Goal: Navigation & Orientation: Find specific page/section

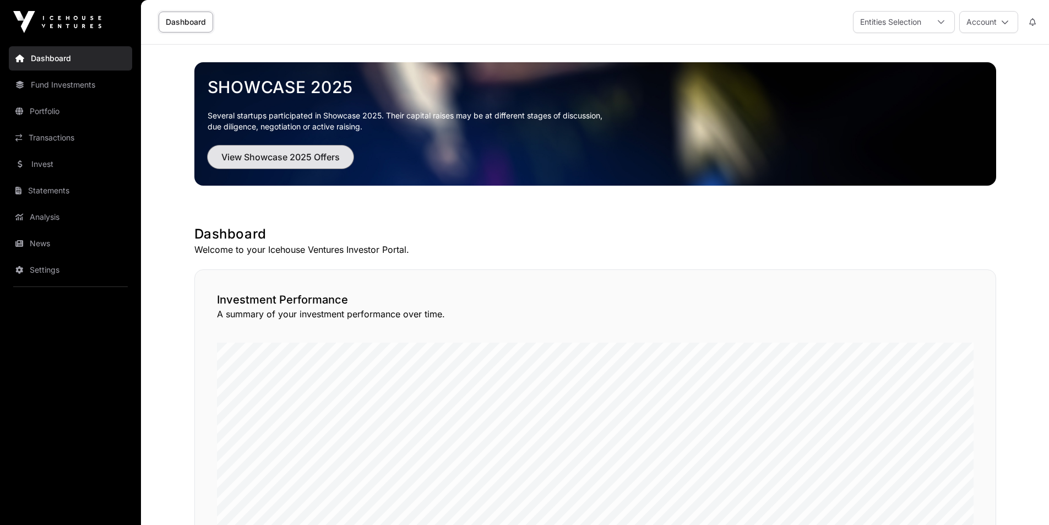
click at [253, 156] on span "View Showcase 2025 Offers" at bounding box center [280, 156] width 118 height 13
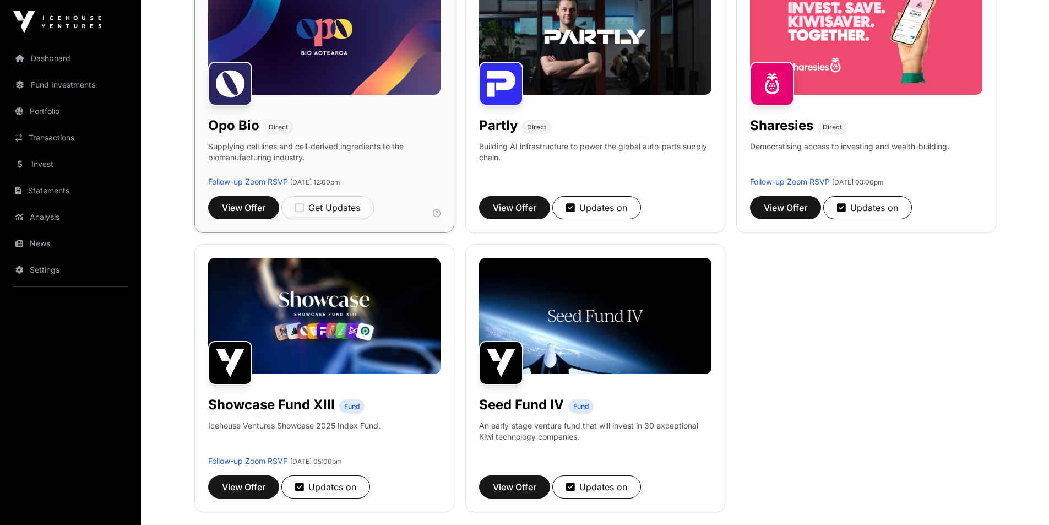
scroll to position [826, 0]
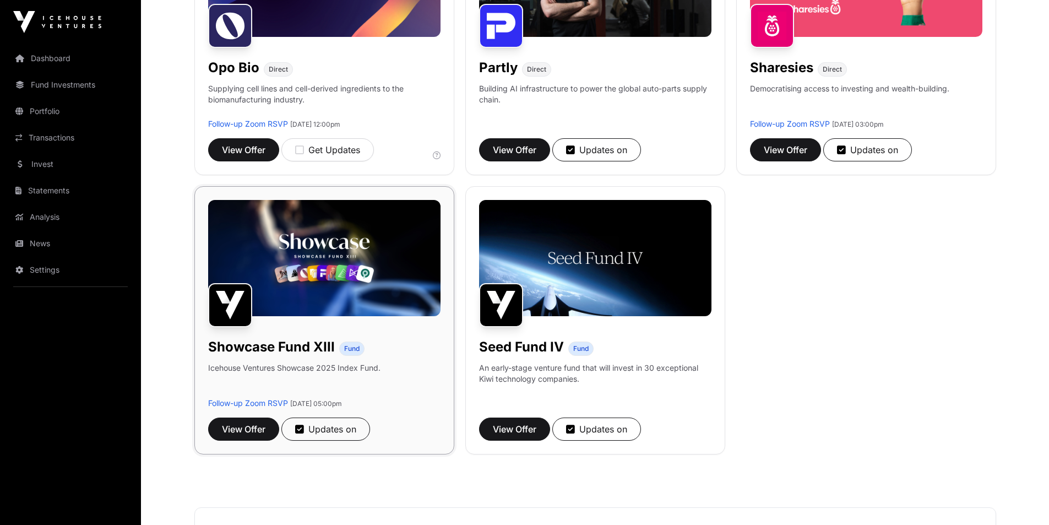
click at [327, 258] on img at bounding box center [324, 258] width 232 height 116
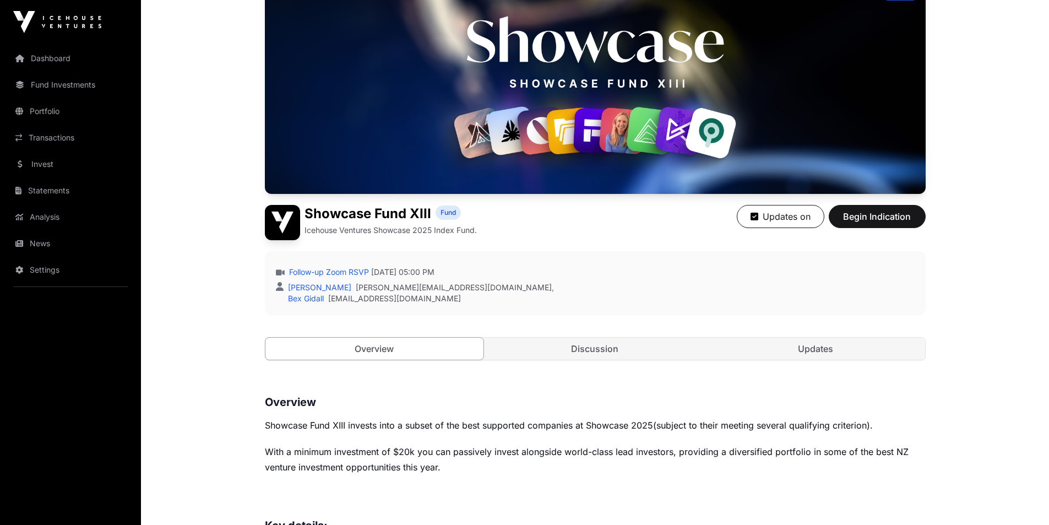
scroll to position [115, 0]
click at [626, 354] on link "Discussion" at bounding box center [595, 348] width 219 height 22
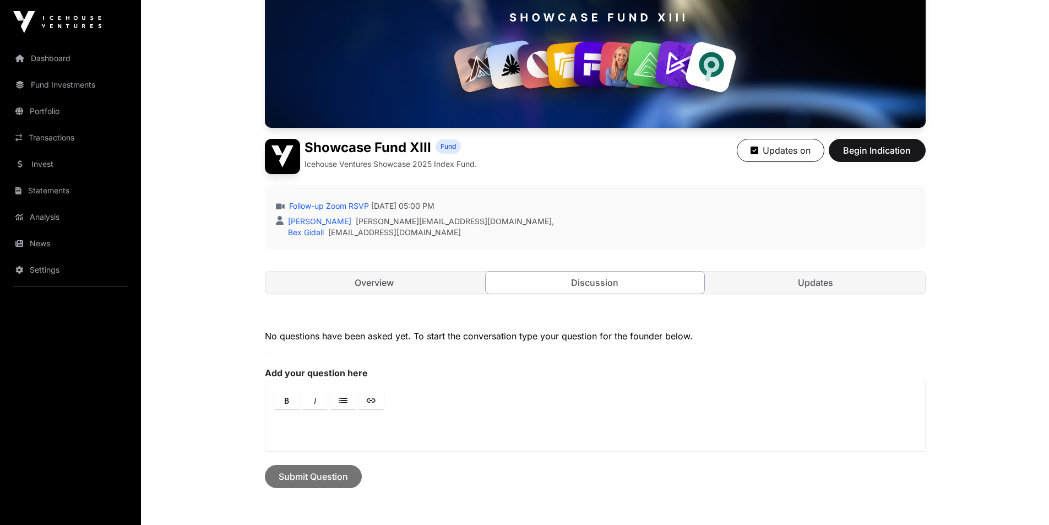
scroll to position [280, 0]
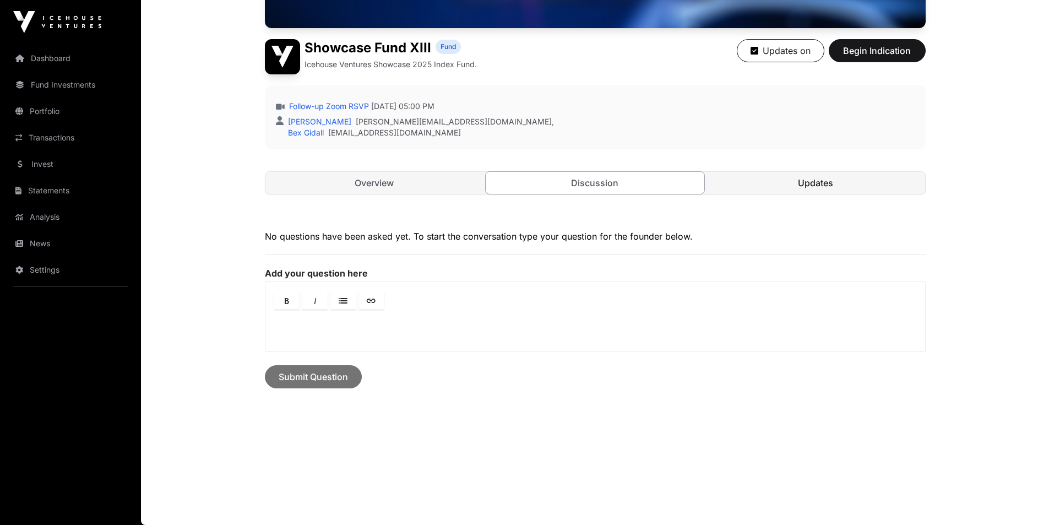
click at [838, 191] on link "Updates" at bounding box center [816, 183] width 219 height 22
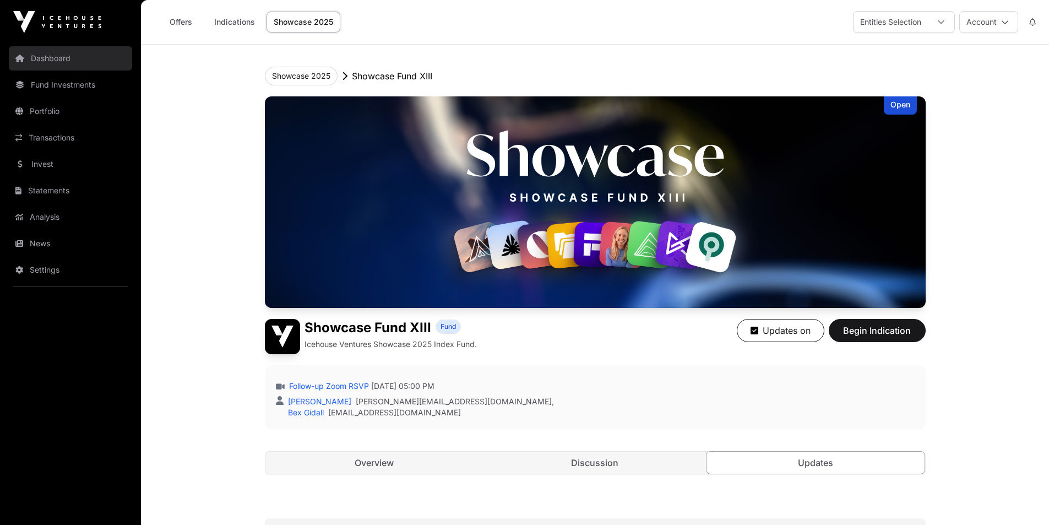
click at [41, 55] on link "Dashboard" at bounding box center [70, 58] width 123 height 24
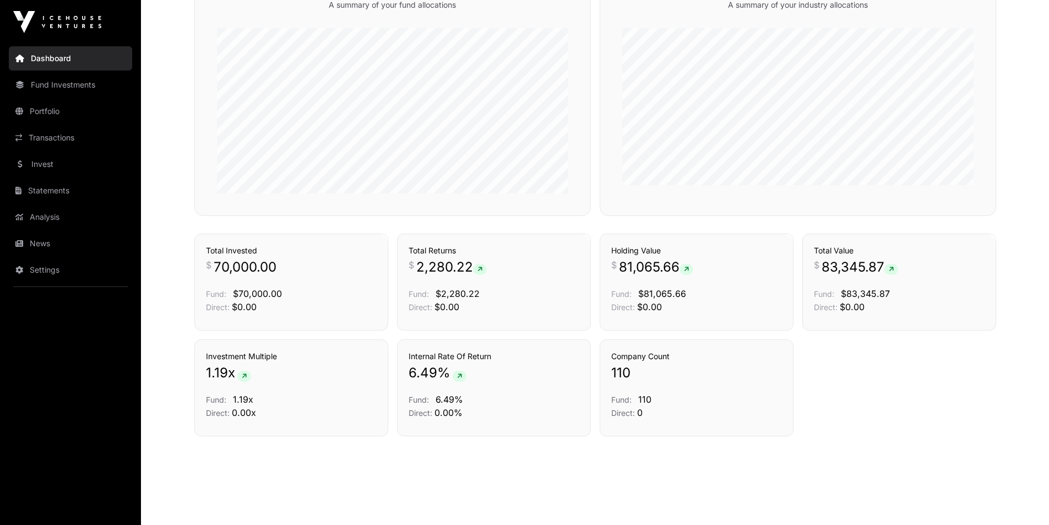
scroll to position [683, 0]
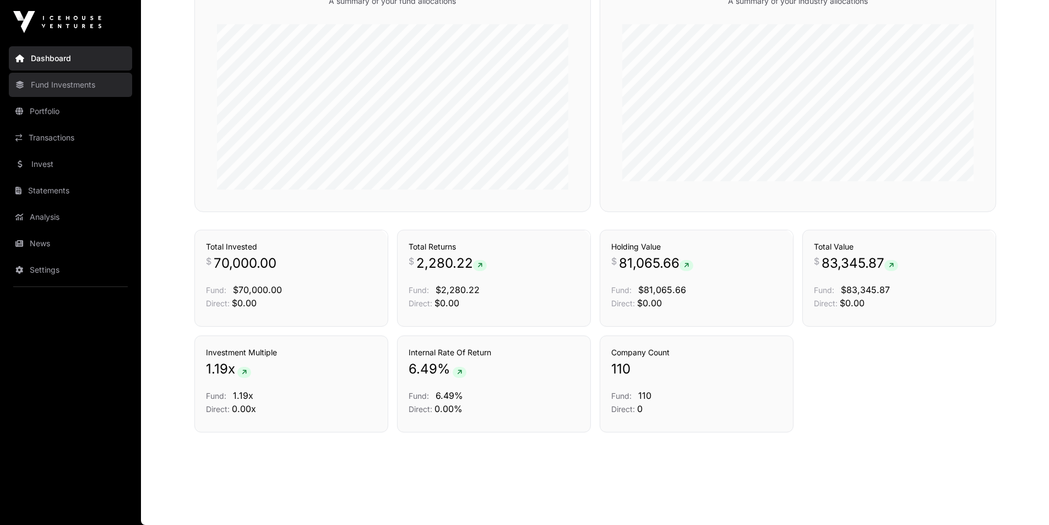
click at [48, 87] on link "Fund Investments" at bounding box center [70, 85] width 123 height 24
click at [55, 110] on link "Portfolio" at bounding box center [70, 111] width 123 height 24
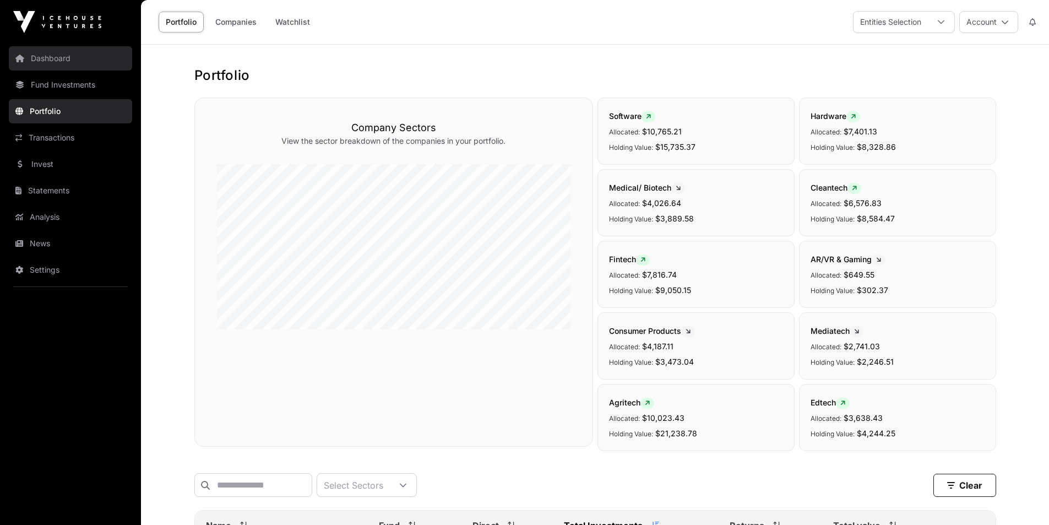
click at [45, 61] on link "Dashboard" at bounding box center [70, 58] width 123 height 24
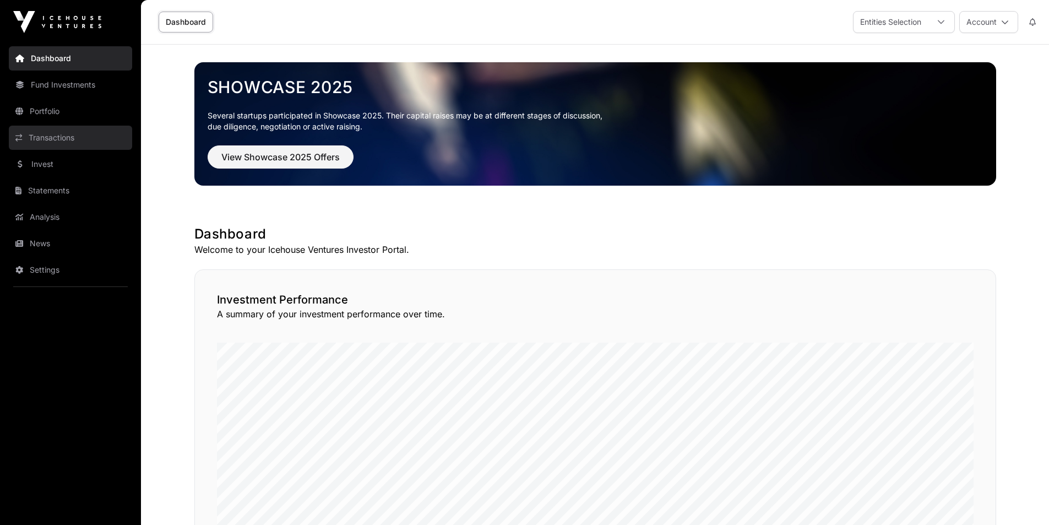
click at [70, 143] on link "Transactions" at bounding box center [70, 138] width 123 height 24
click at [51, 248] on link "News" at bounding box center [70, 243] width 123 height 24
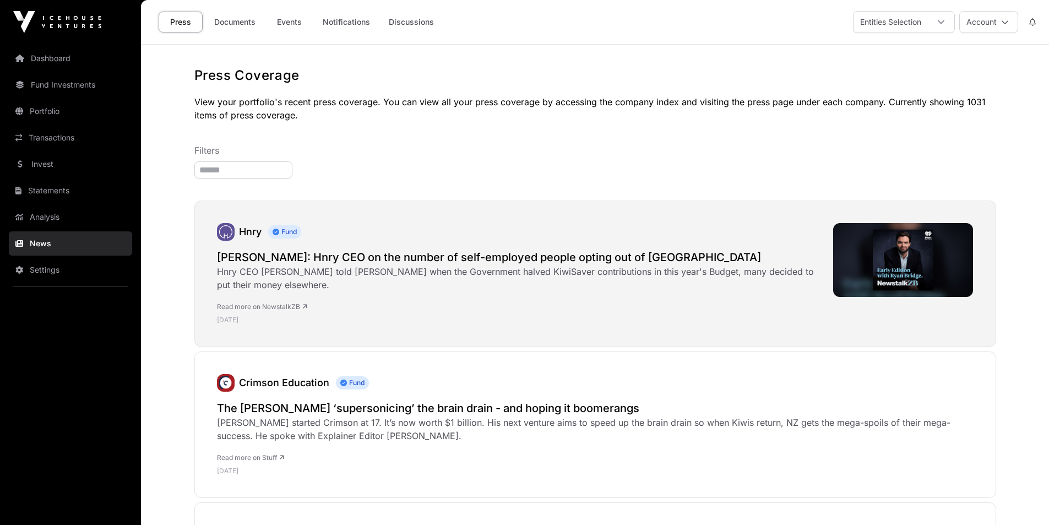
scroll to position [110, 0]
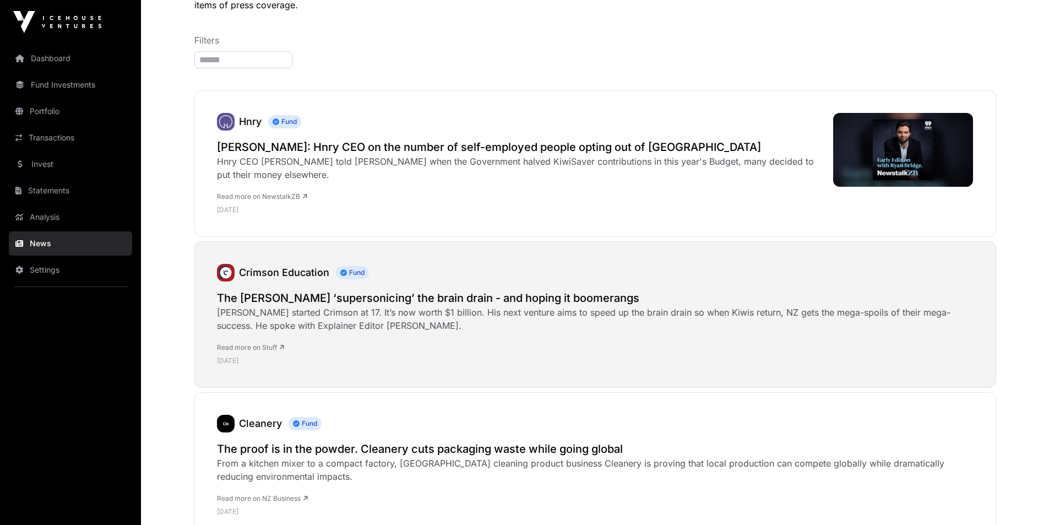
click at [271, 349] on link "Read more on Stuff" at bounding box center [250, 347] width 67 height 8
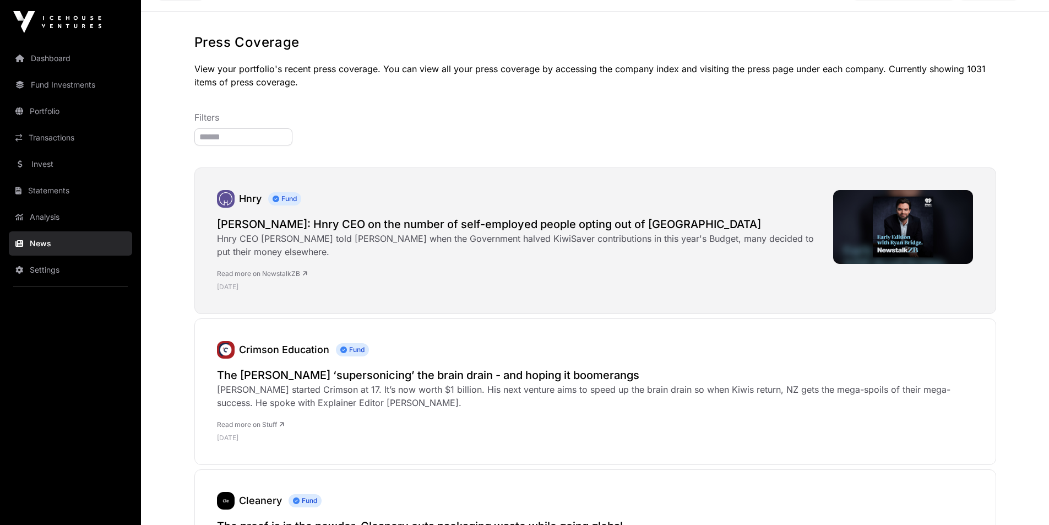
scroll to position [0, 0]
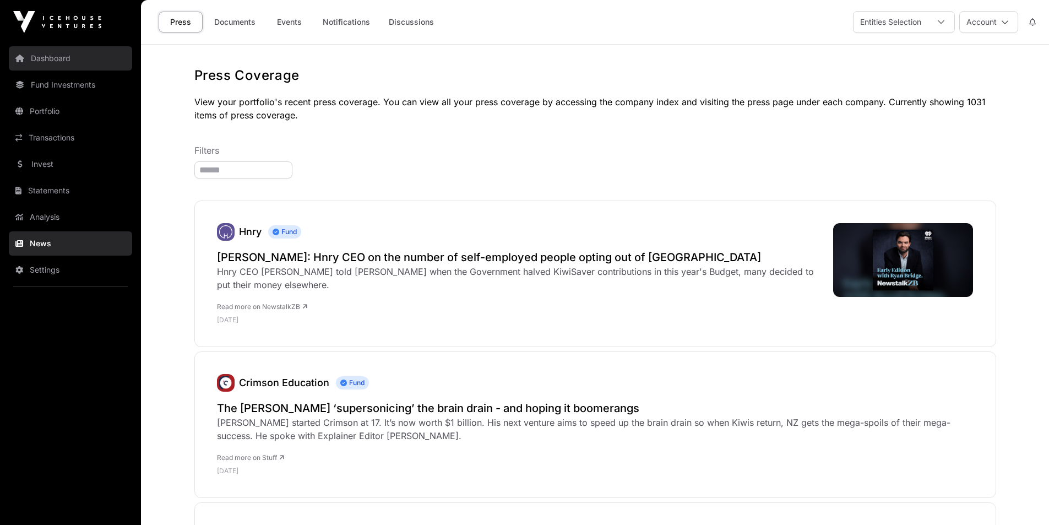
click at [45, 52] on link "Dashboard" at bounding box center [70, 58] width 123 height 24
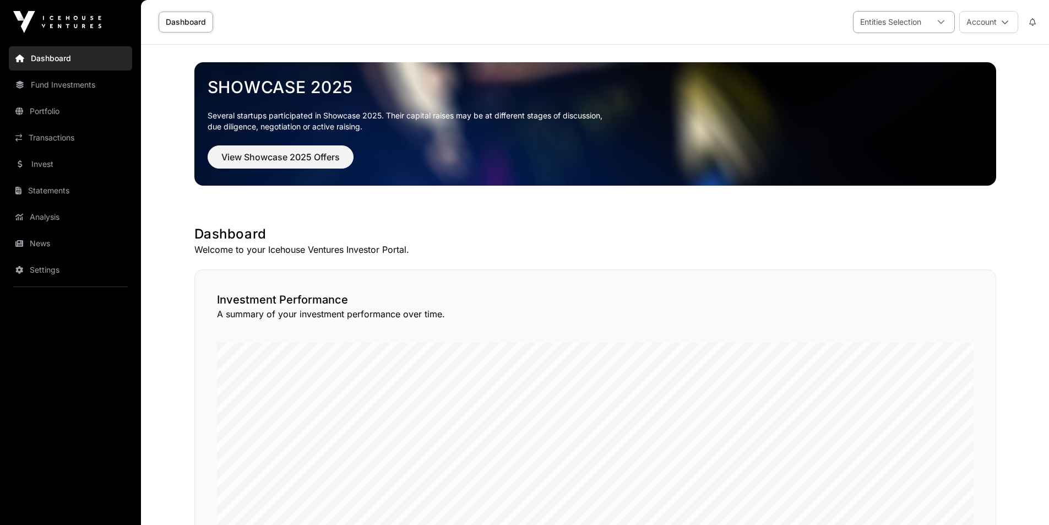
click at [921, 20] on div "Entities Selection" at bounding box center [891, 22] width 74 height 21
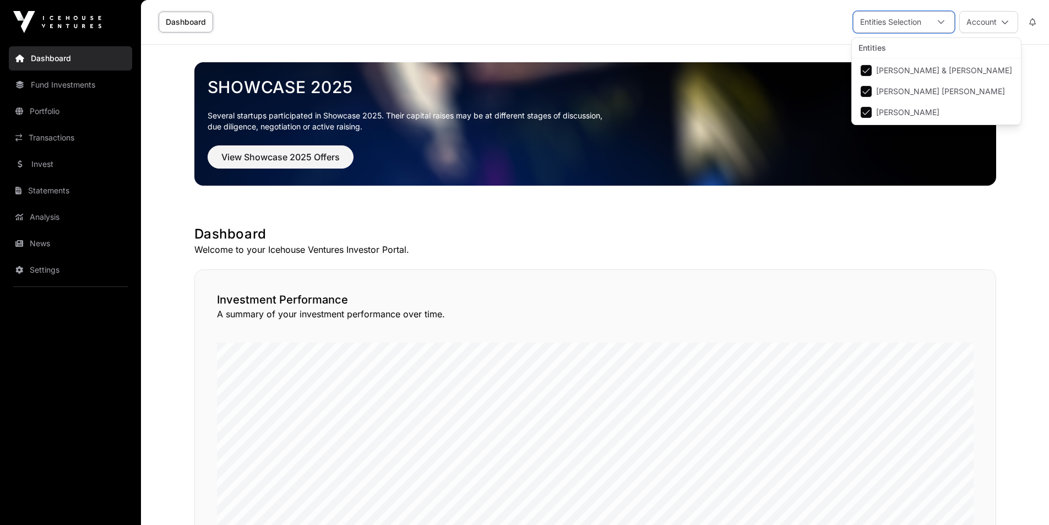
scroll to position [12, 7]
click at [921, 20] on div "Entities Selection" at bounding box center [891, 22] width 74 height 21
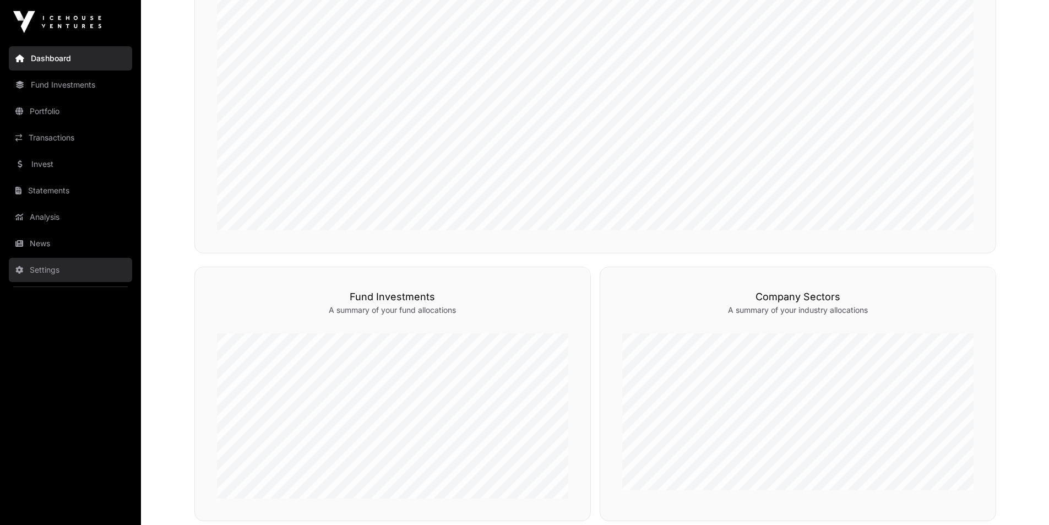
scroll to position [441, 0]
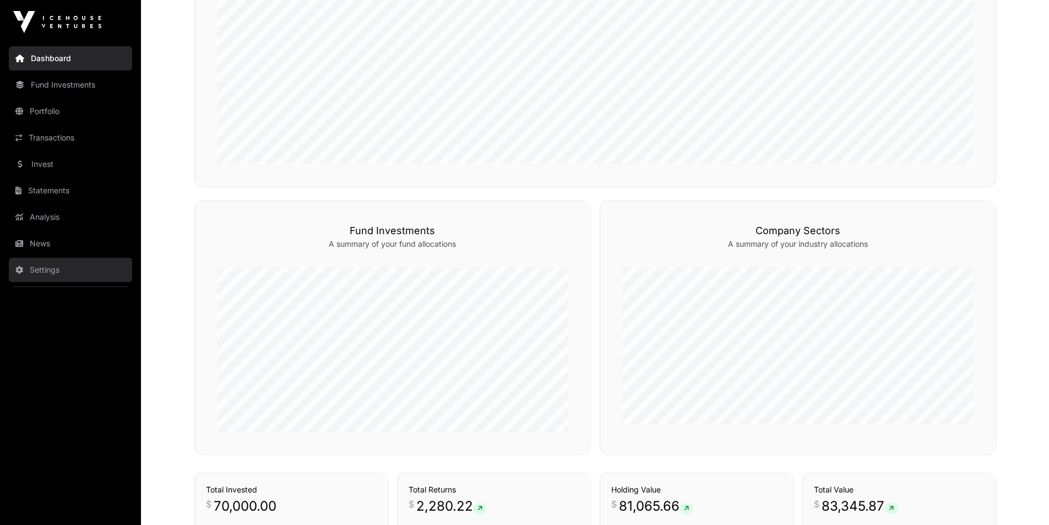
click at [47, 270] on link "Settings" at bounding box center [70, 270] width 123 height 24
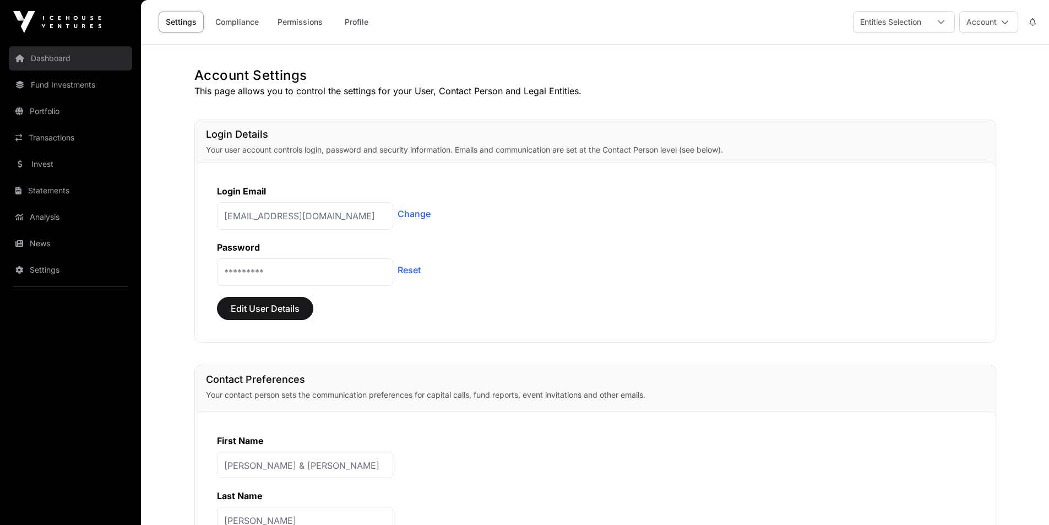
click at [47, 56] on link "Dashboard" at bounding box center [70, 58] width 123 height 24
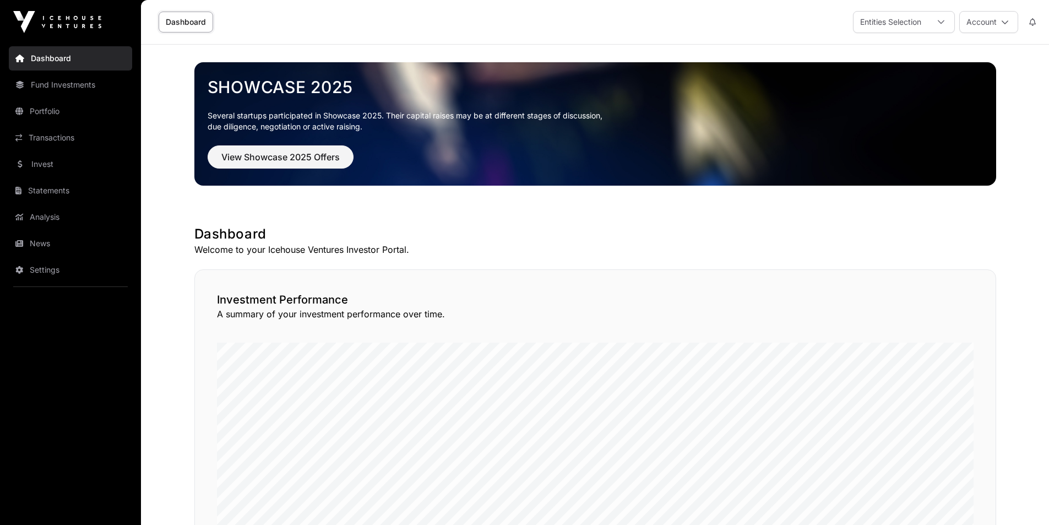
click at [164, 15] on link "Dashboard" at bounding box center [186, 22] width 55 height 21
click at [1014, 19] on button "Account" at bounding box center [988, 22] width 59 height 22
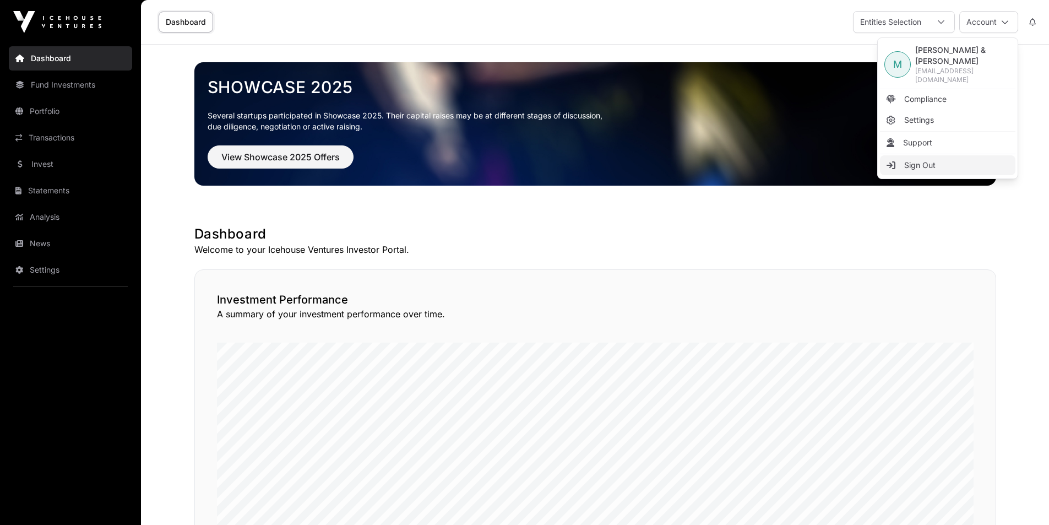
click at [909, 160] on span "Sign Out" at bounding box center [919, 165] width 31 height 11
